Goal: Navigation & Orientation: Find specific page/section

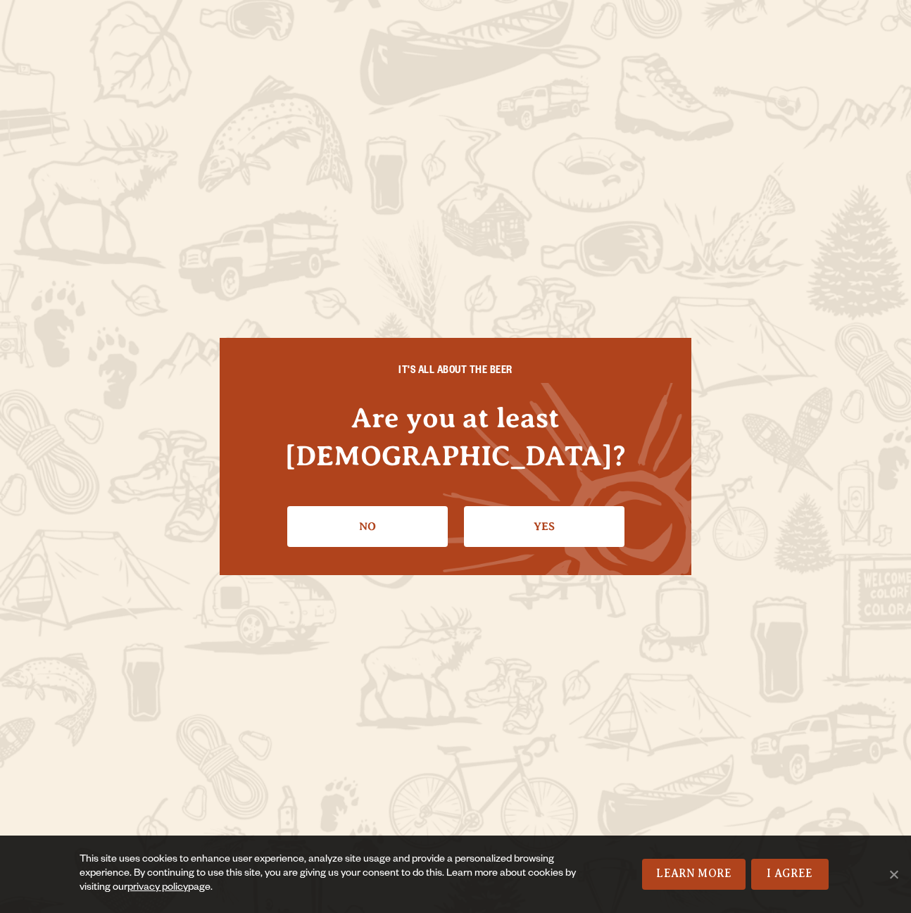
click at [502, 506] on link "Yes" at bounding box center [544, 526] width 161 height 41
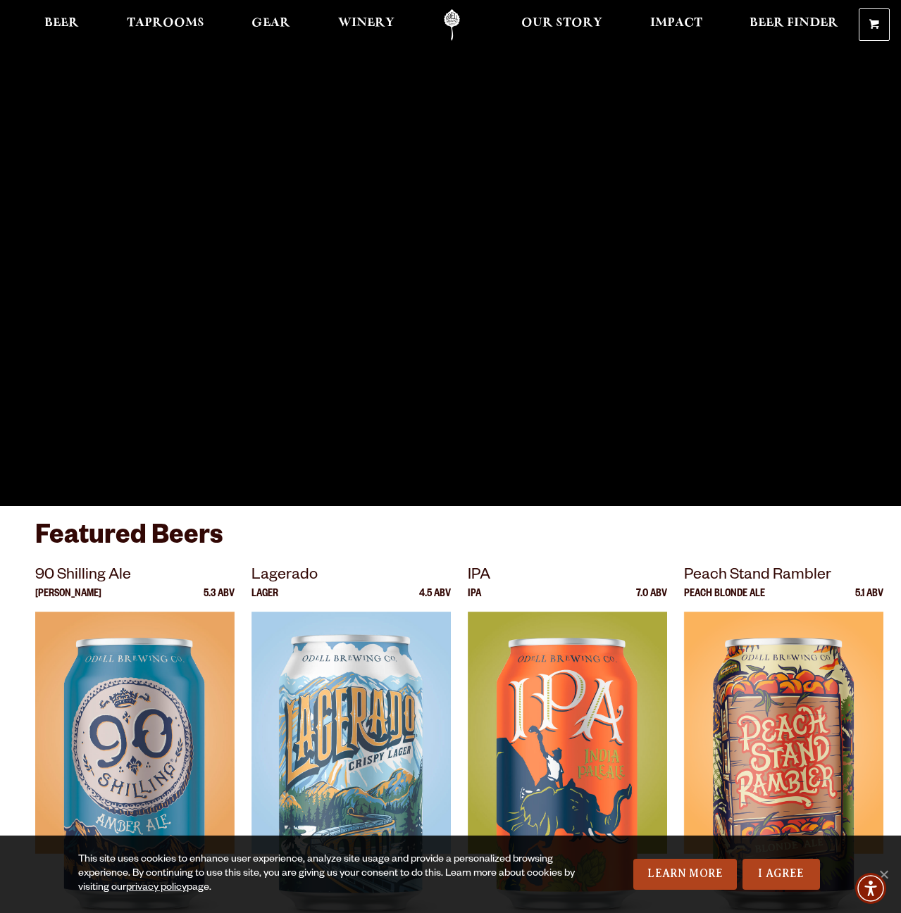
click at [792, 18] on span "Beer Finder" at bounding box center [793, 23] width 89 height 11
